Goal: Navigation & Orientation: Find specific page/section

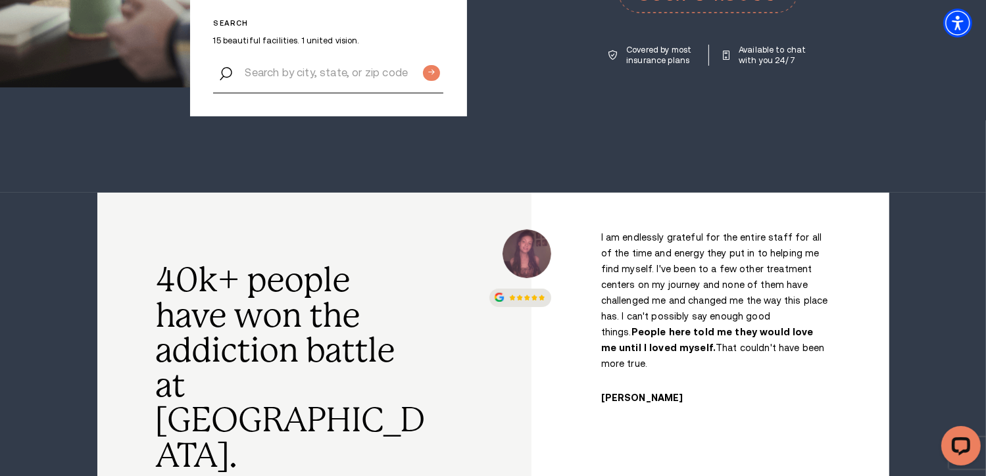
scroll to position [460, 0]
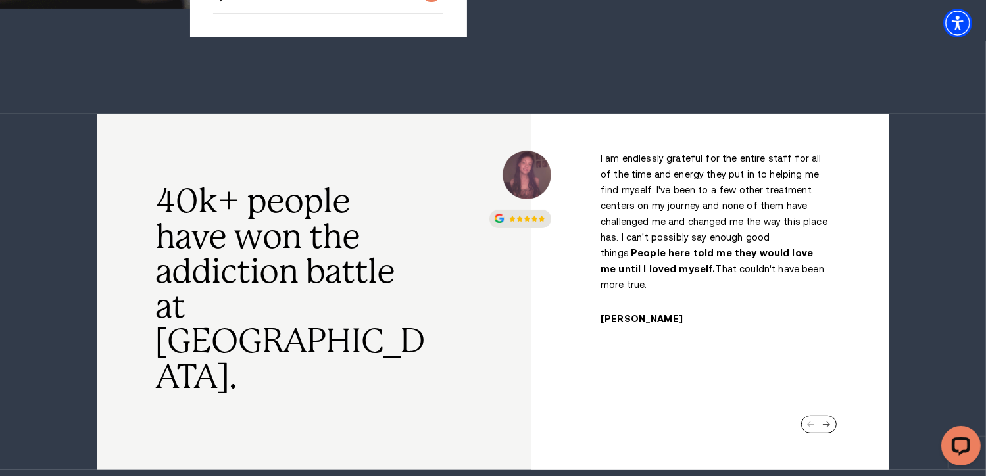
click at [827, 421] on div "Next slide" at bounding box center [826, 424] width 8 height 7
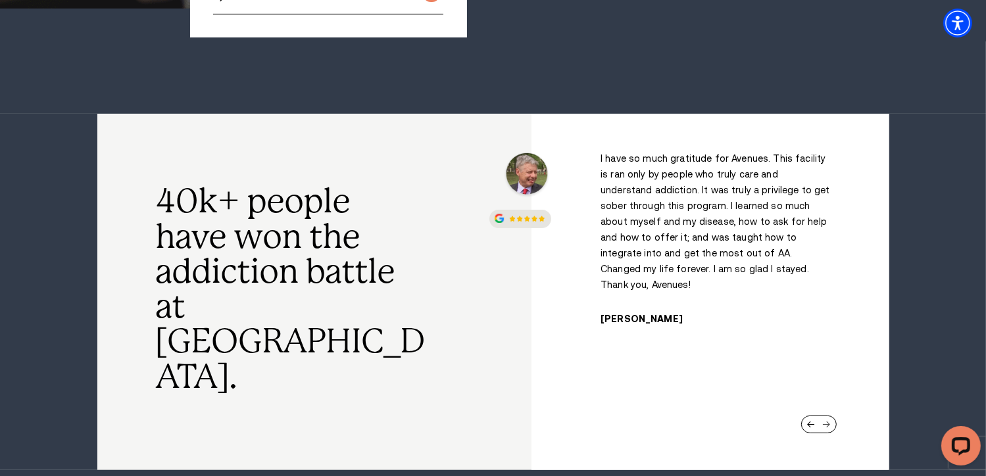
click at [827, 421] on div "Next slide" at bounding box center [826, 424] width 8 height 7
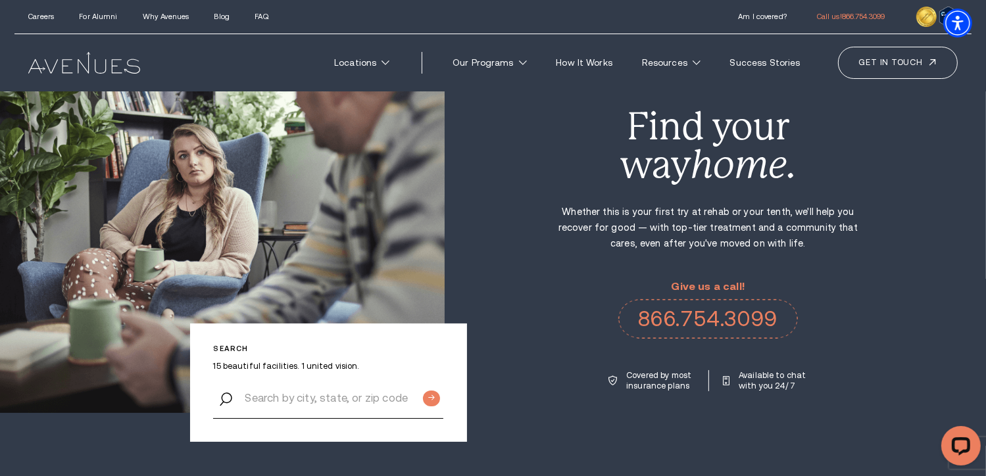
scroll to position [0, 0]
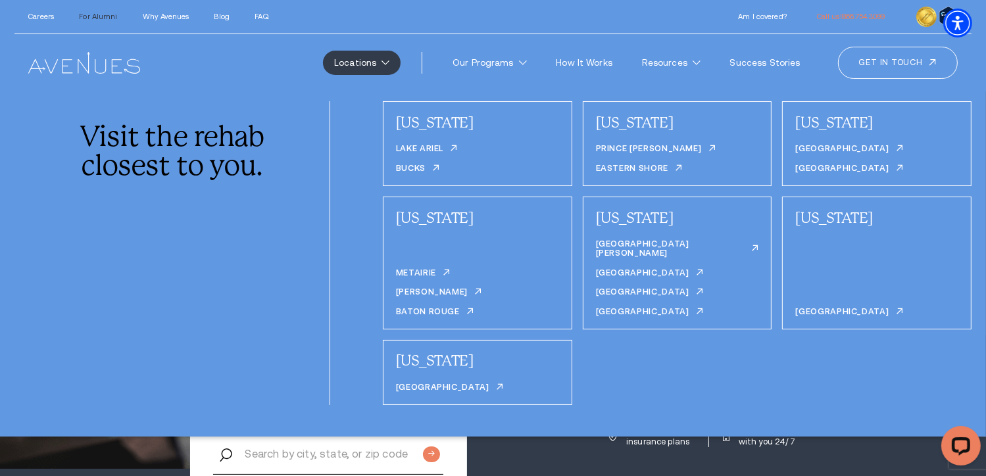
click at [89, 19] on link "For Alumni" at bounding box center [98, 16] width 38 height 8
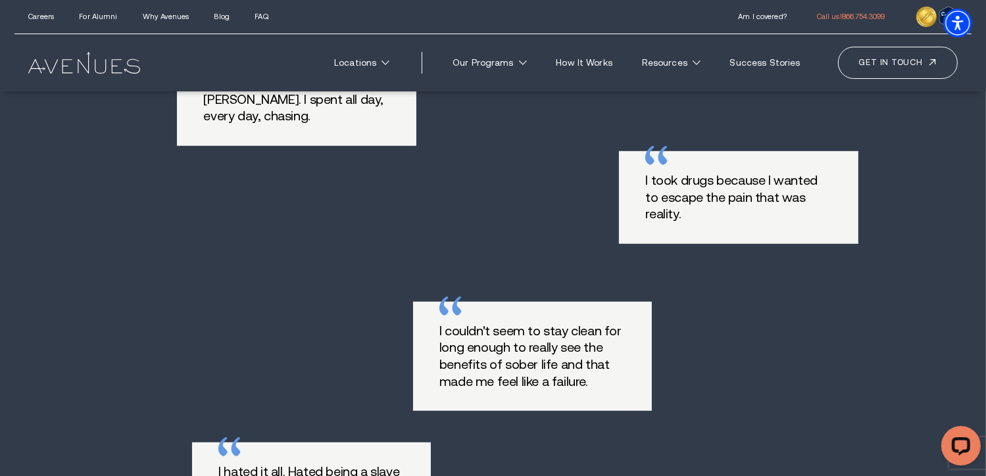
scroll to position [723, 0]
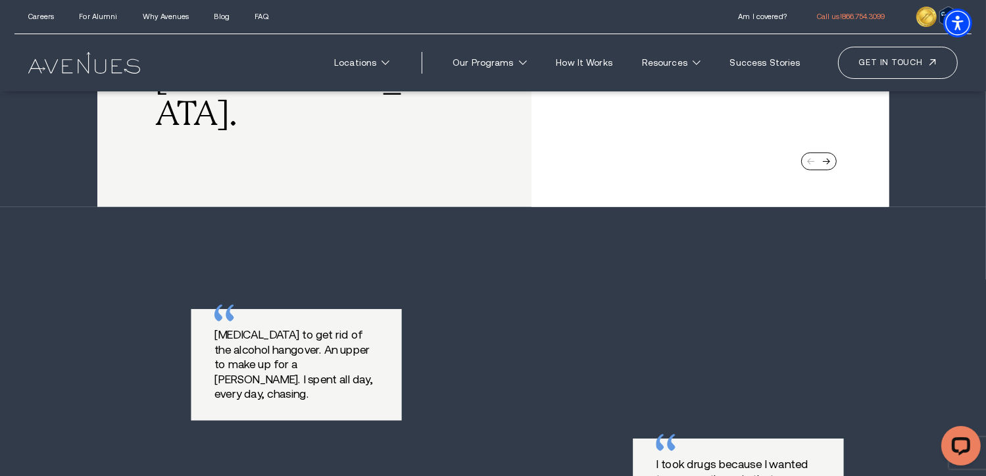
click at [54, 67] on img at bounding box center [83, 62] width 111 height 21
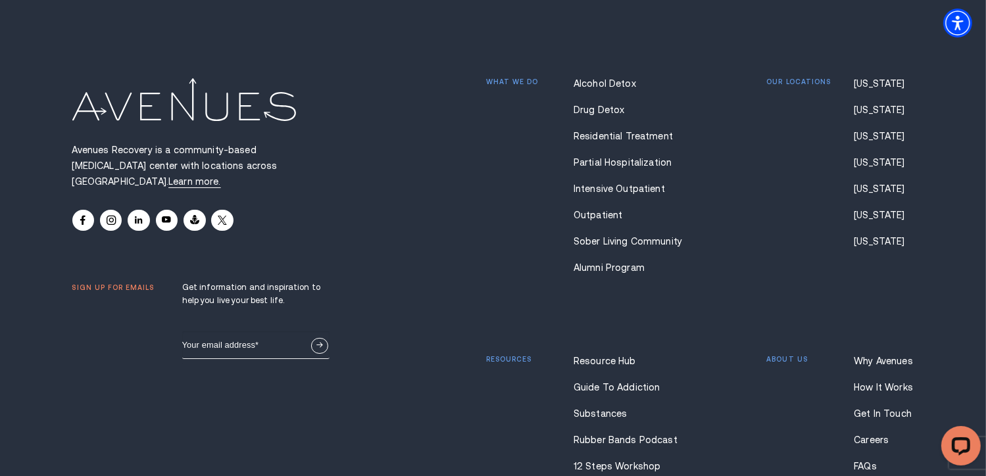
scroll to position [9816, 0]
